Goal: Transaction & Acquisition: Purchase product/service

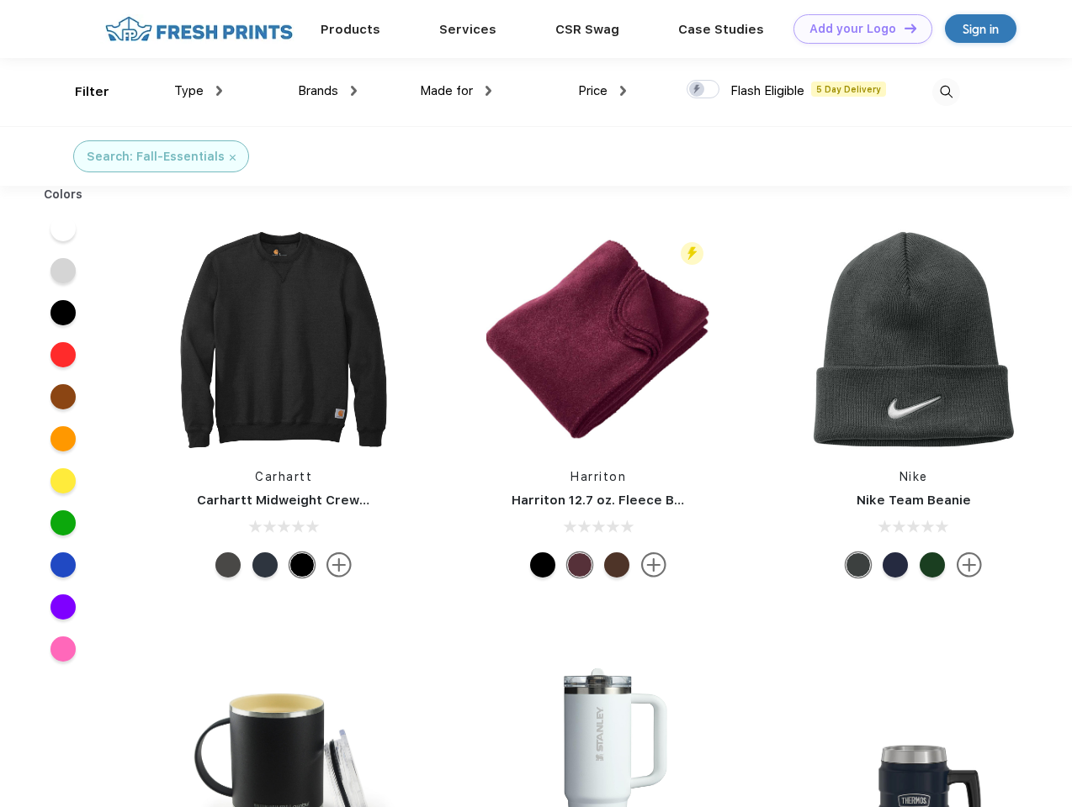
scroll to position [1, 0]
click at [856, 29] on link "Add your Logo Design Tool" at bounding box center [862, 28] width 139 height 29
click at [0, 0] on div "Design Tool" at bounding box center [0, 0] width 0 height 0
click at [902, 28] on link "Add your Logo Design Tool" at bounding box center [862, 28] width 139 height 29
click at [81, 92] on div "Filter" at bounding box center [92, 91] width 34 height 19
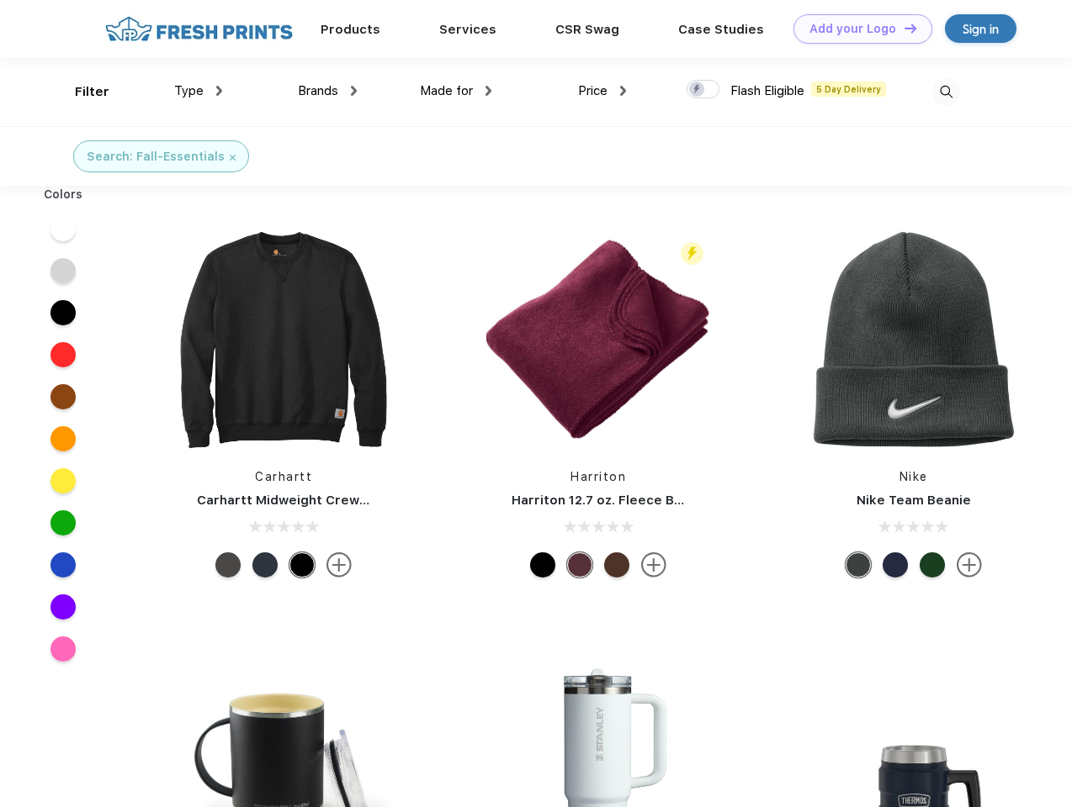
click at [198, 91] on span "Type" at bounding box center [188, 90] width 29 height 15
click at [327, 91] on span "Brands" at bounding box center [318, 90] width 40 height 15
click at [456, 91] on span "Made for" at bounding box center [446, 90] width 53 height 15
click at [602, 91] on span "Price" at bounding box center [592, 90] width 29 height 15
click at [703, 90] on div at bounding box center [702, 89] width 33 height 19
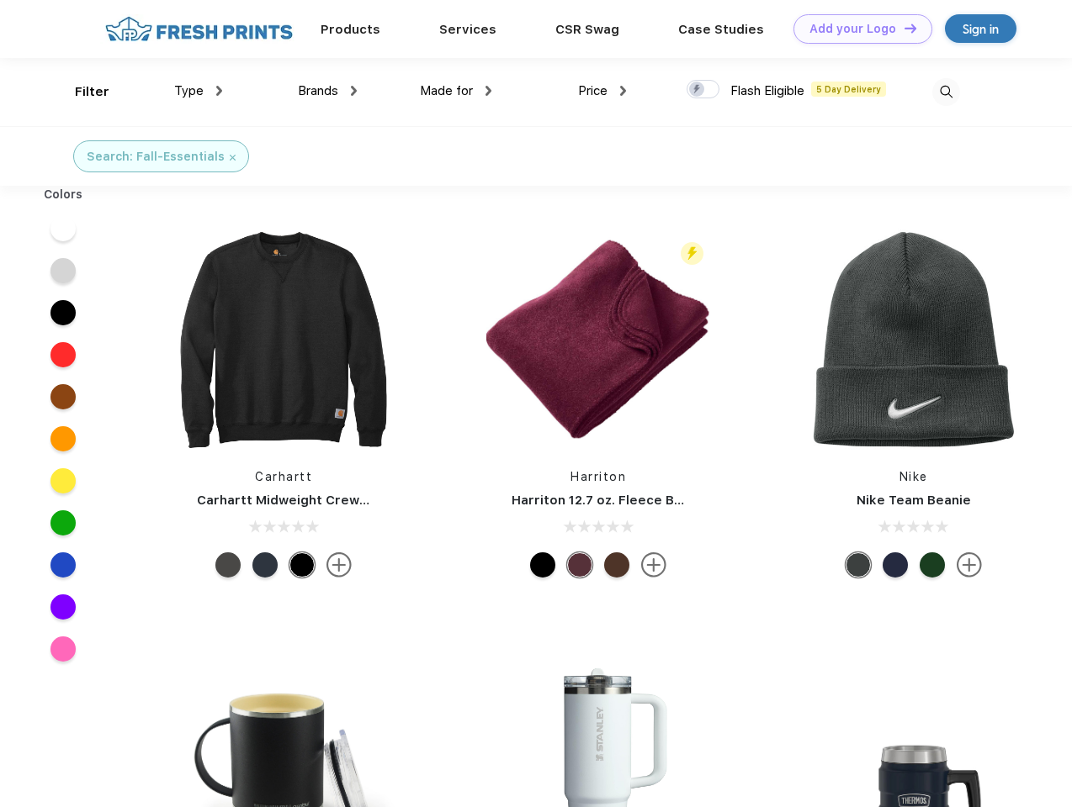
click at [697, 90] on input "checkbox" at bounding box center [691, 84] width 11 height 11
click at [945, 92] on img at bounding box center [946, 92] width 28 height 28
